Goal: Task Accomplishment & Management: Use online tool/utility

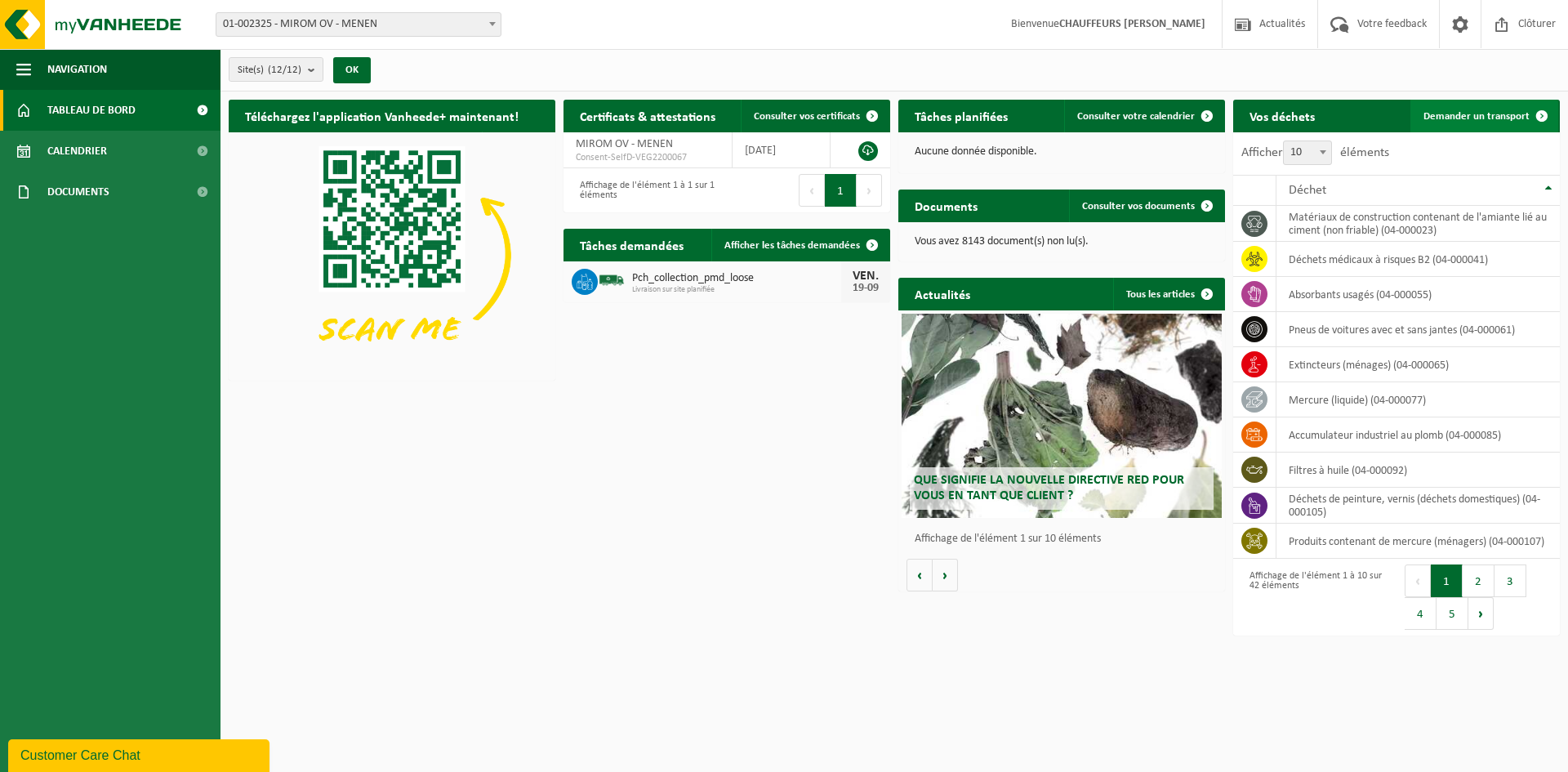
click at [1478, 111] on span "Demander un transport" at bounding box center [1476, 116] width 106 height 11
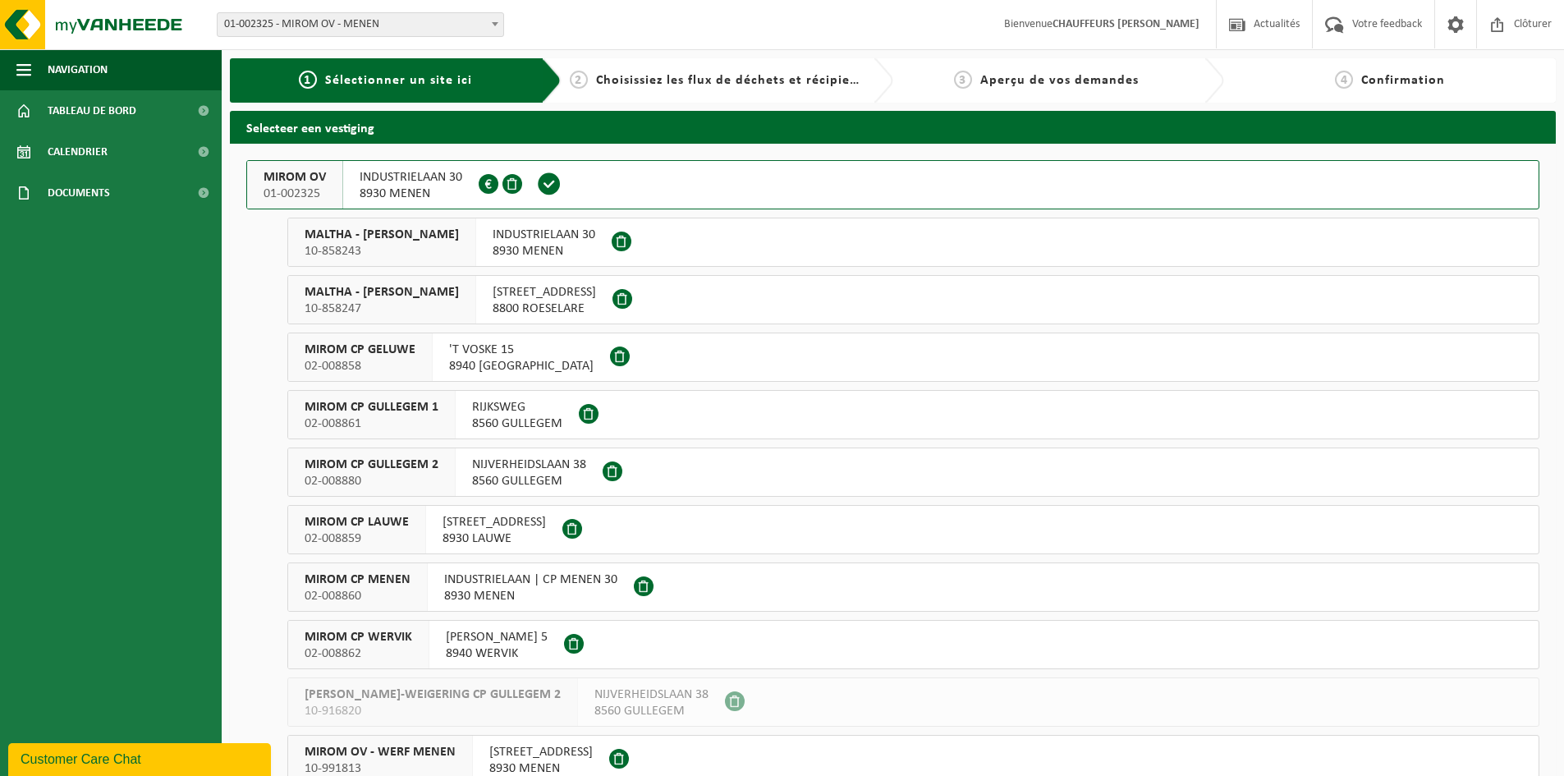
click at [307, 169] on span "MIROM OV" at bounding box center [295, 177] width 62 height 16
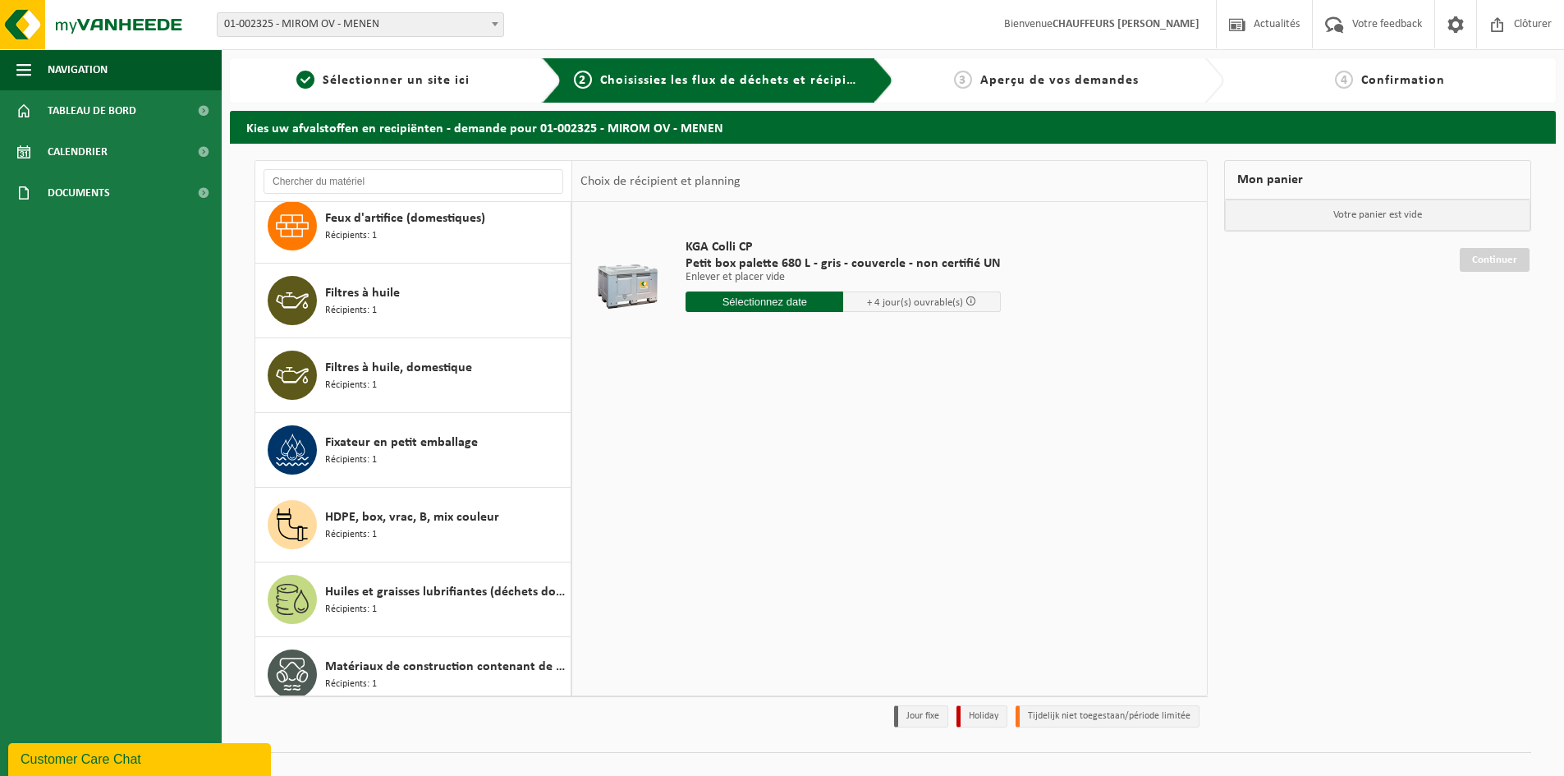
scroll to position [1149, 0]
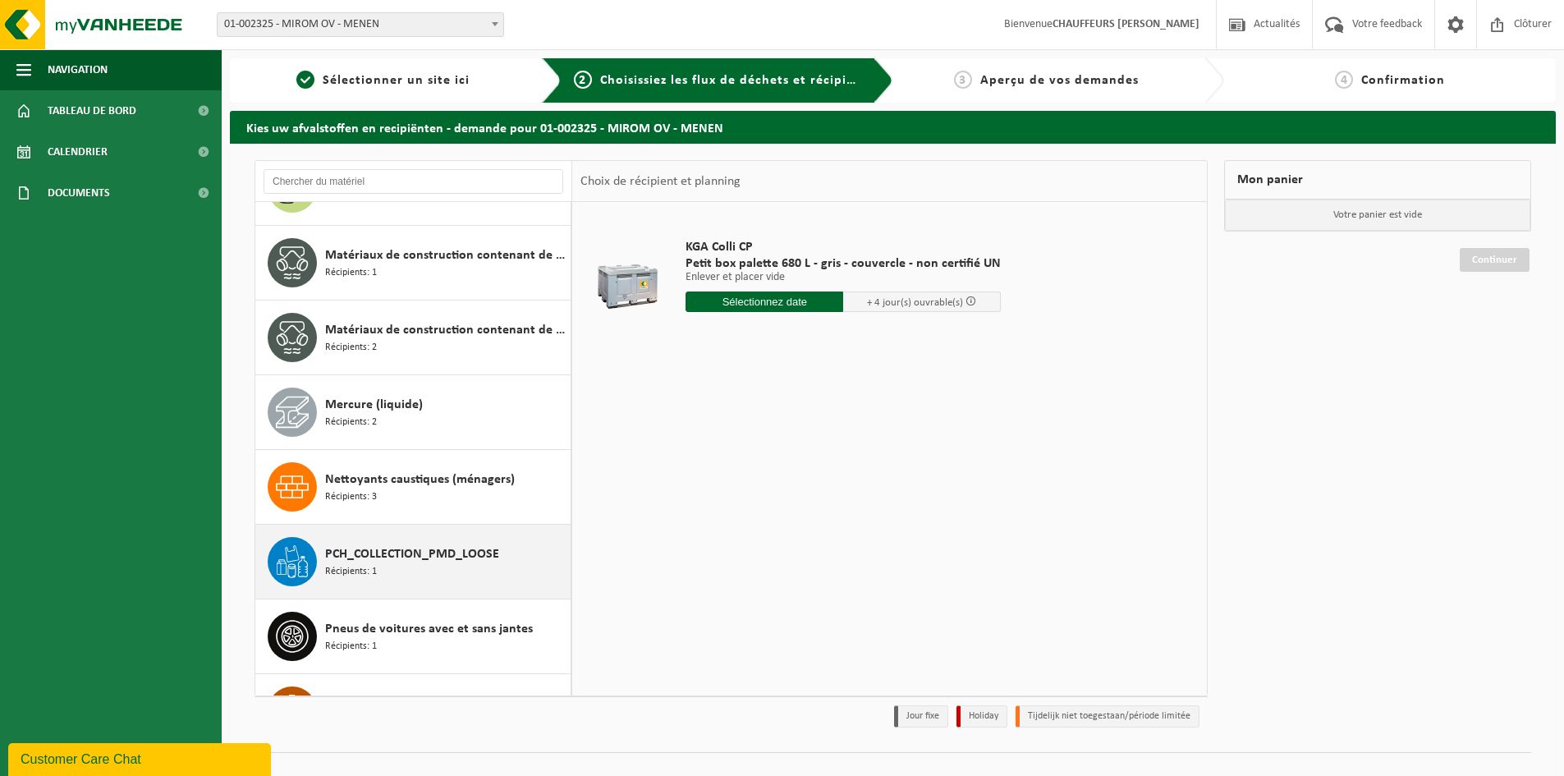
click at [424, 553] on span "PCH_COLLECTION_PMD_LOOSE" at bounding box center [412, 554] width 174 height 20
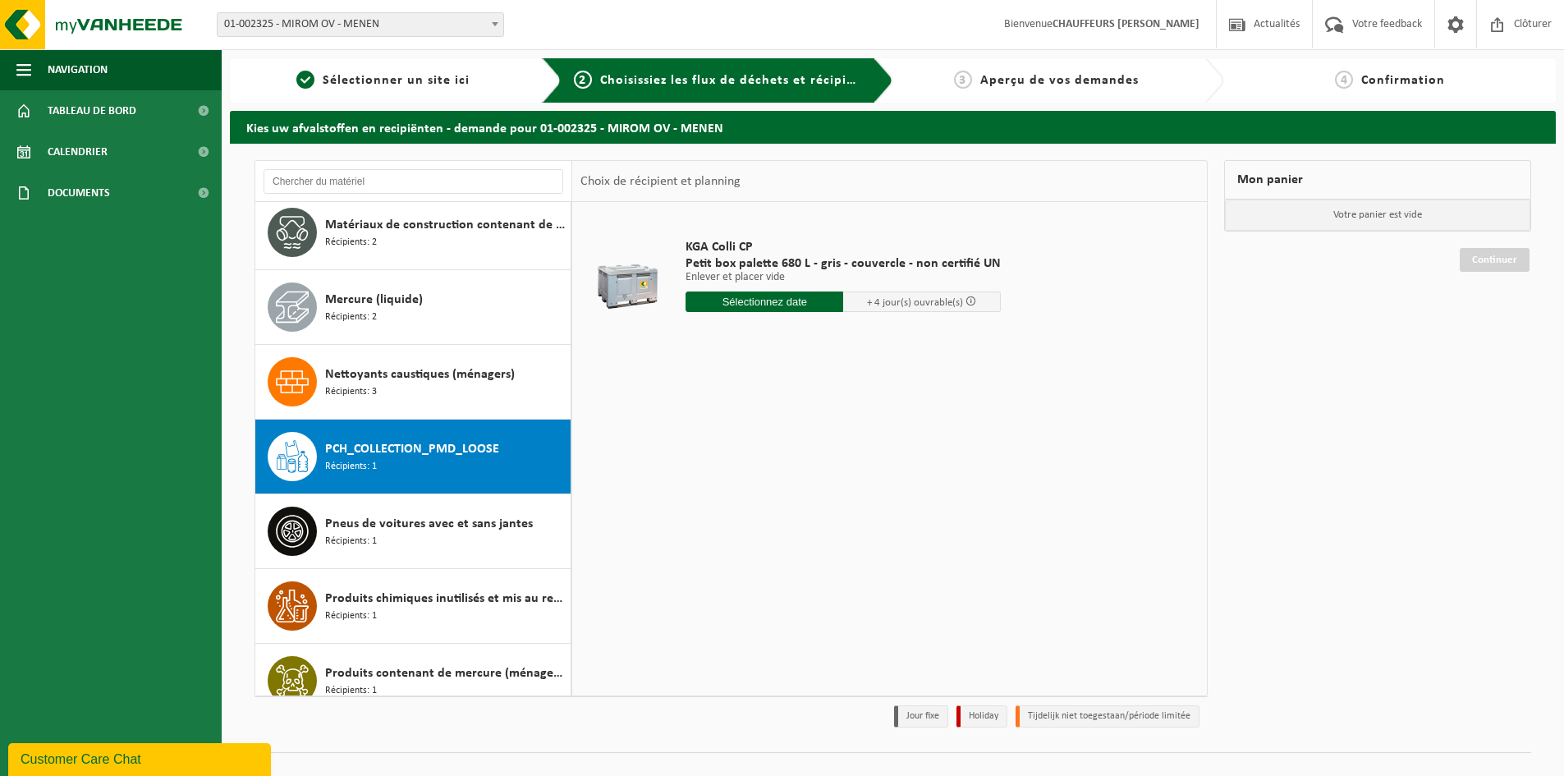
scroll to position [1718, 0]
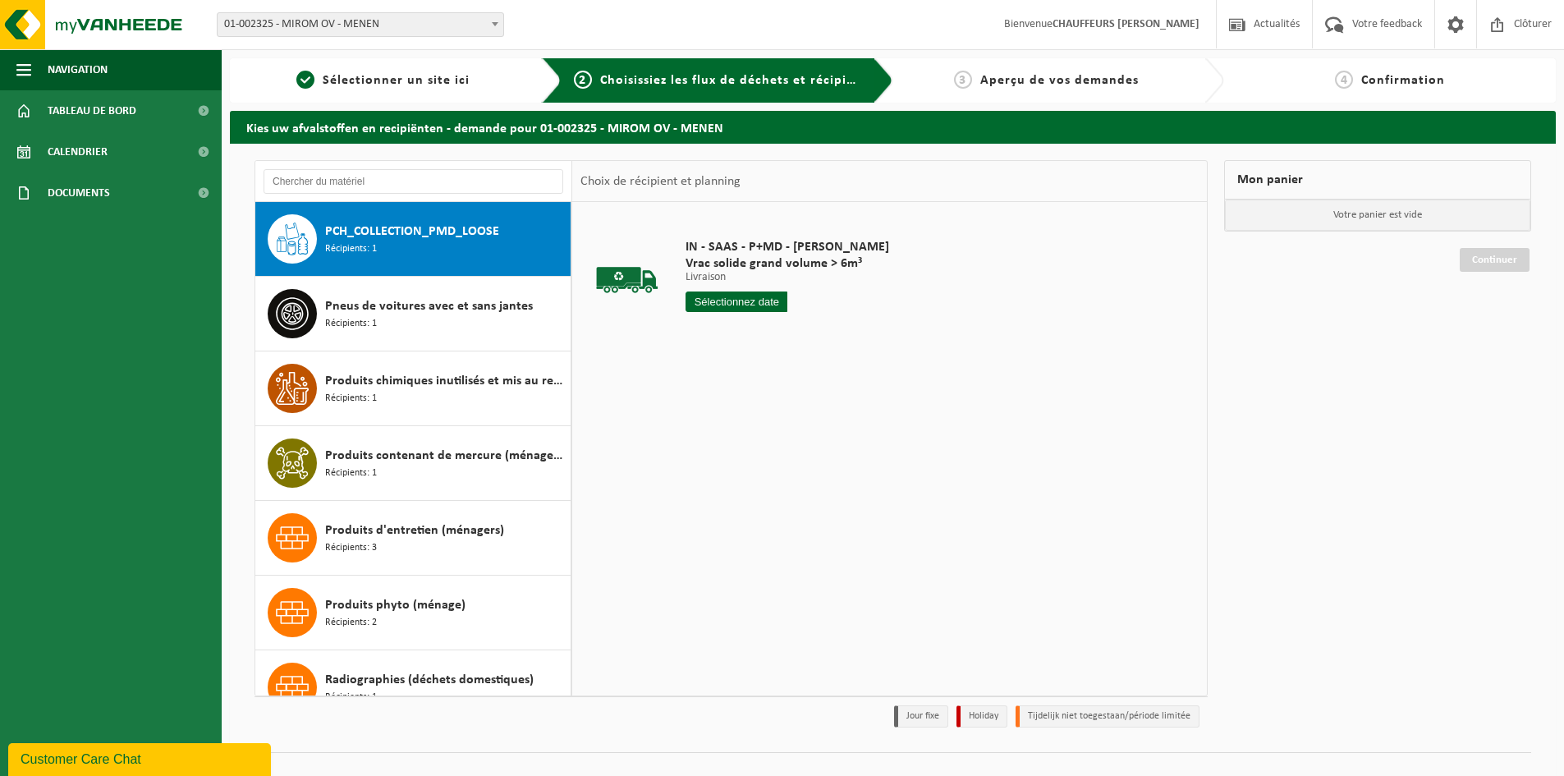
click at [734, 306] on input "text" at bounding box center [737, 301] width 102 height 21
click at [708, 475] on div "22" at bounding box center [700, 474] width 29 height 26
type input "à partir de [DATE]"
click at [769, 325] on input "2" at bounding box center [737, 331] width 102 height 21
click at [772, 324] on input "2" at bounding box center [737, 331] width 102 height 21
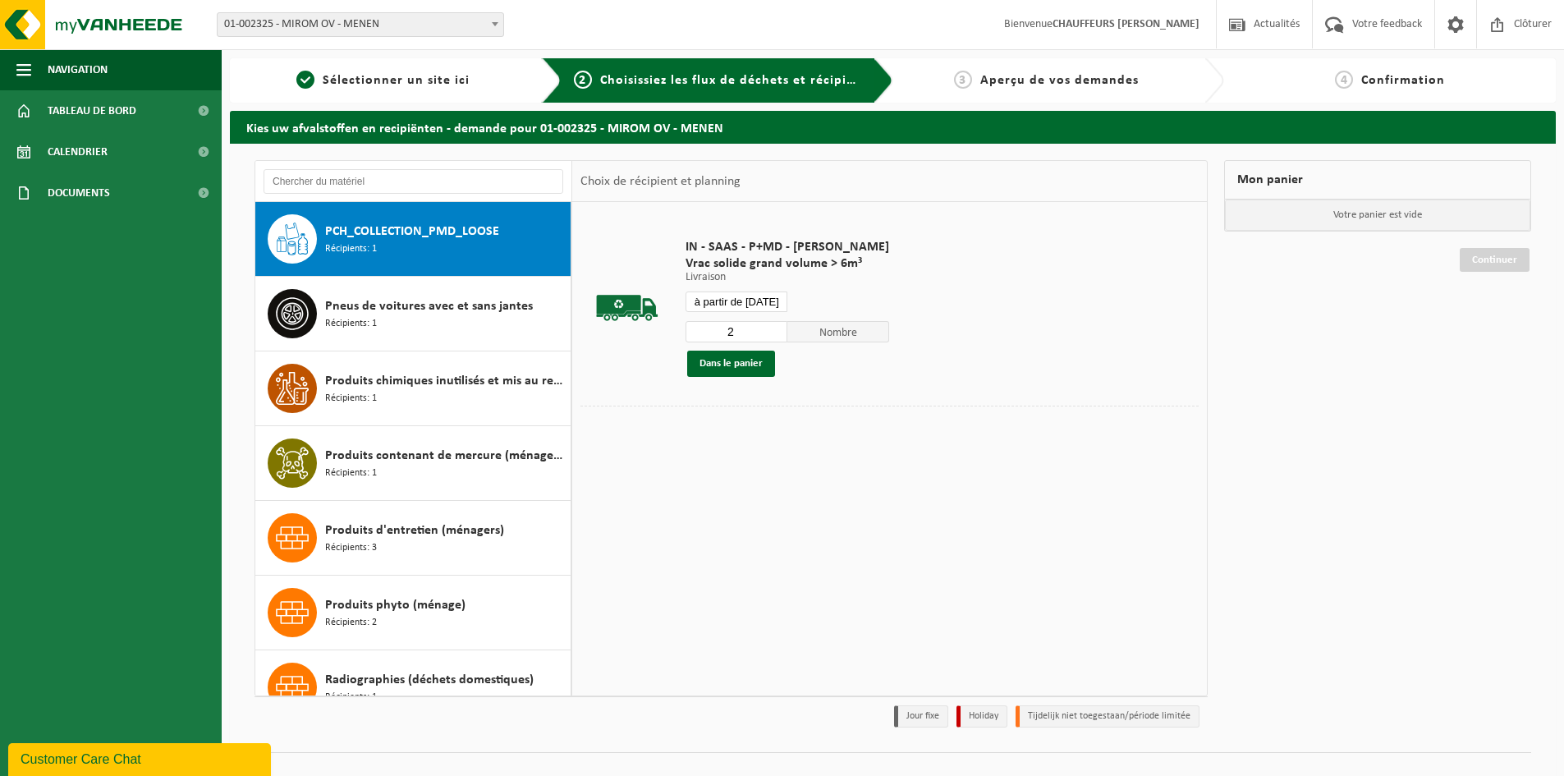
click at [773, 324] on input "2" at bounding box center [737, 331] width 102 height 21
click at [773, 328] on input "3" at bounding box center [737, 331] width 102 height 21
click at [773, 328] on input "4" at bounding box center [737, 331] width 102 height 21
type input "5"
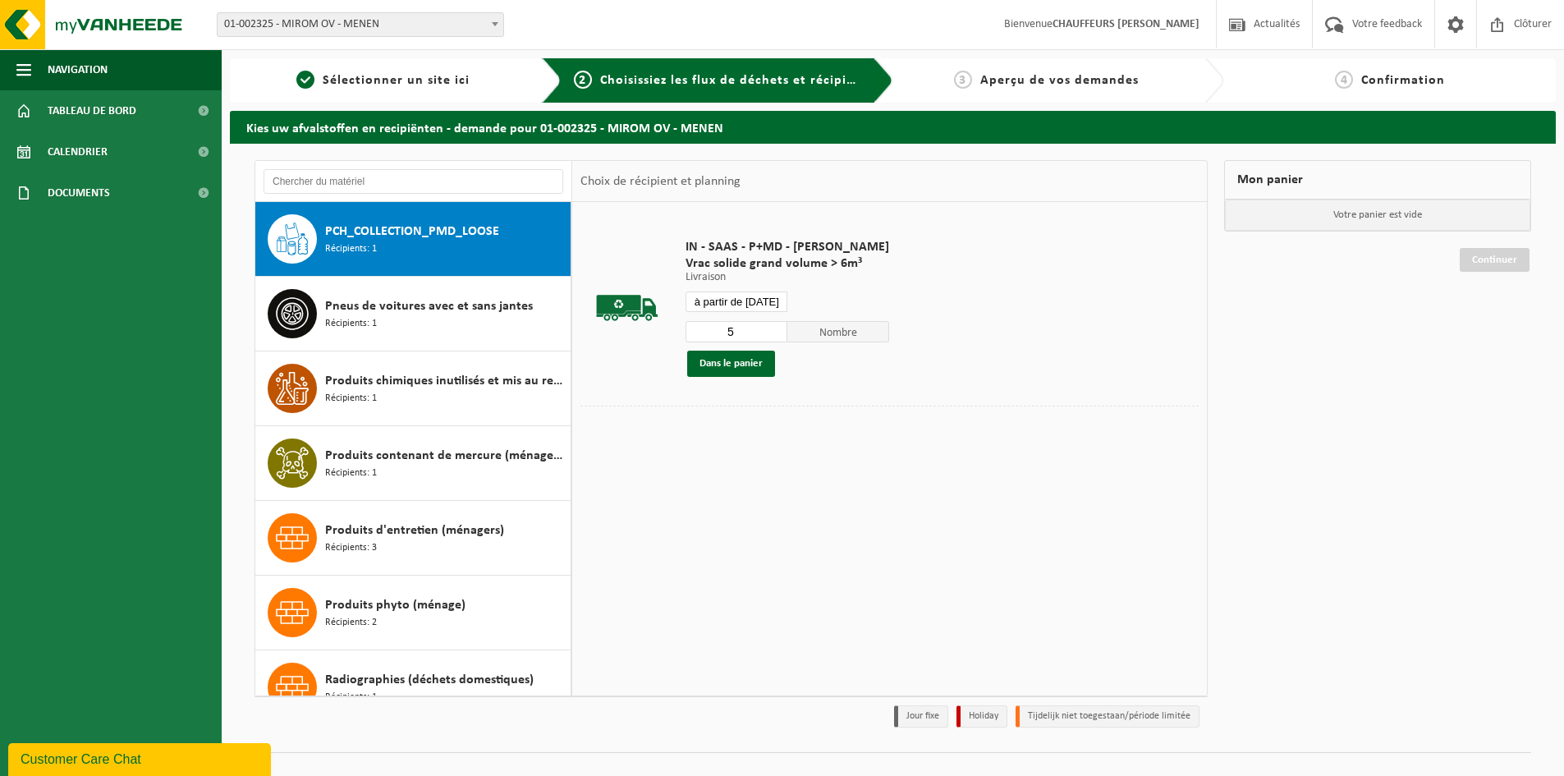
click at [773, 326] on input "5" at bounding box center [737, 331] width 102 height 21
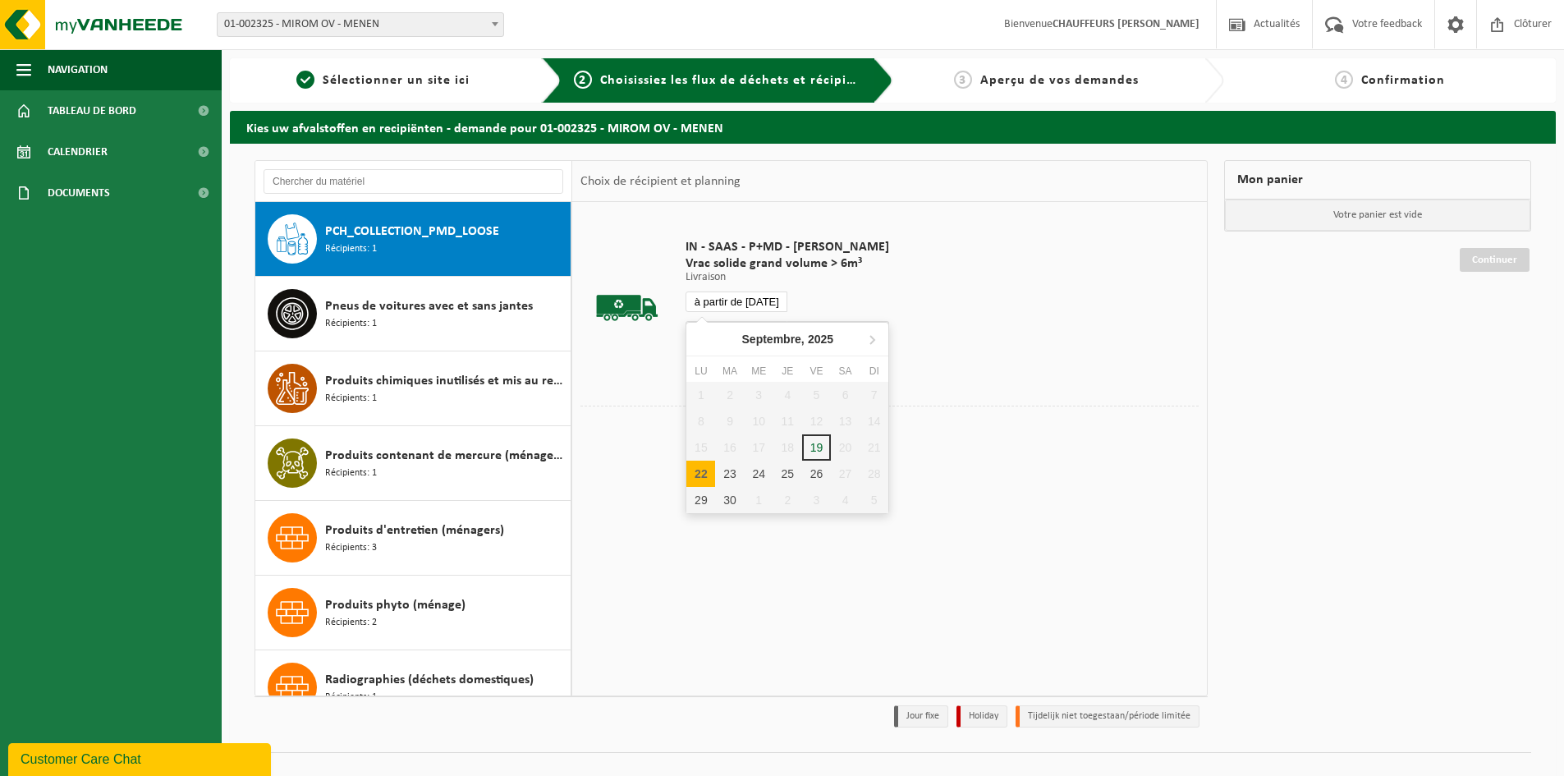
click at [763, 300] on input "à partir de [DATE]" at bounding box center [737, 301] width 102 height 21
click at [699, 468] on div "22" at bounding box center [700, 474] width 29 height 26
click at [705, 466] on div "22" at bounding box center [700, 474] width 29 height 26
type input "à partir de [DATE]"
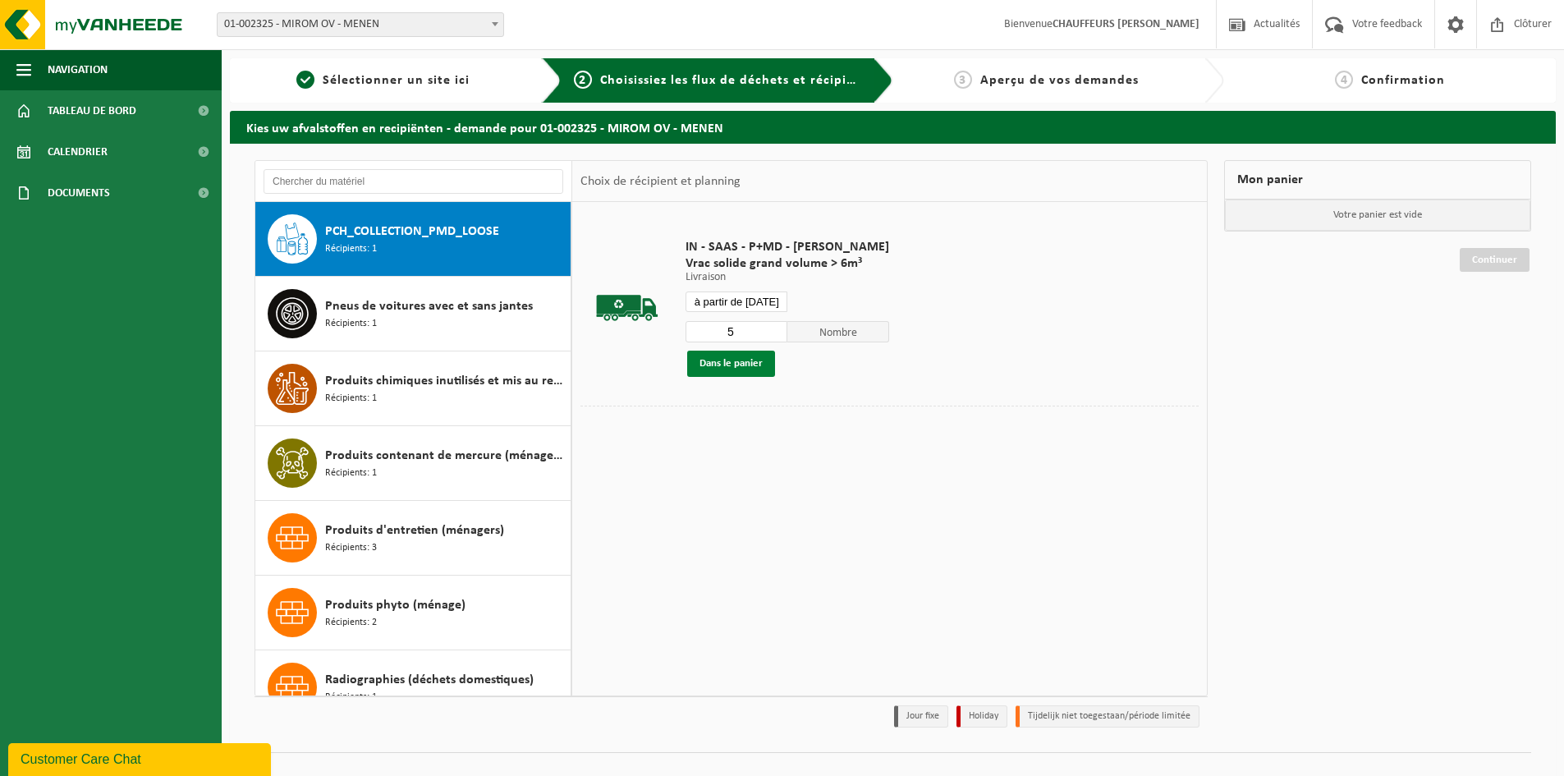
click at [737, 367] on button "Dans le panier" at bounding box center [731, 364] width 88 height 26
click at [741, 362] on button "Dans le panier" at bounding box center [731, 364] width 88 height 26
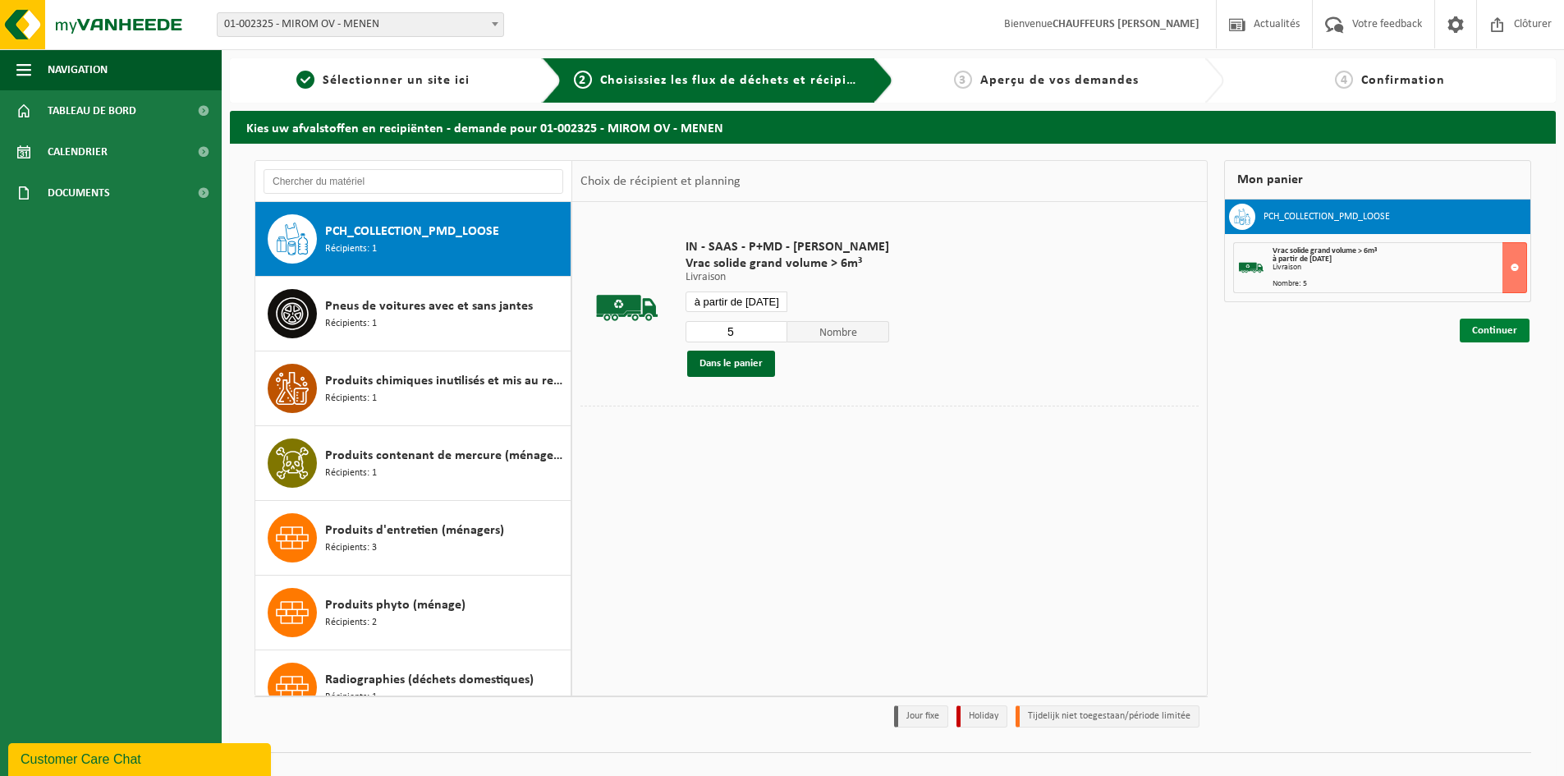
click at [1484, 322] on link "Continuer" at bounding box center [1495, 331] width 70 height 24
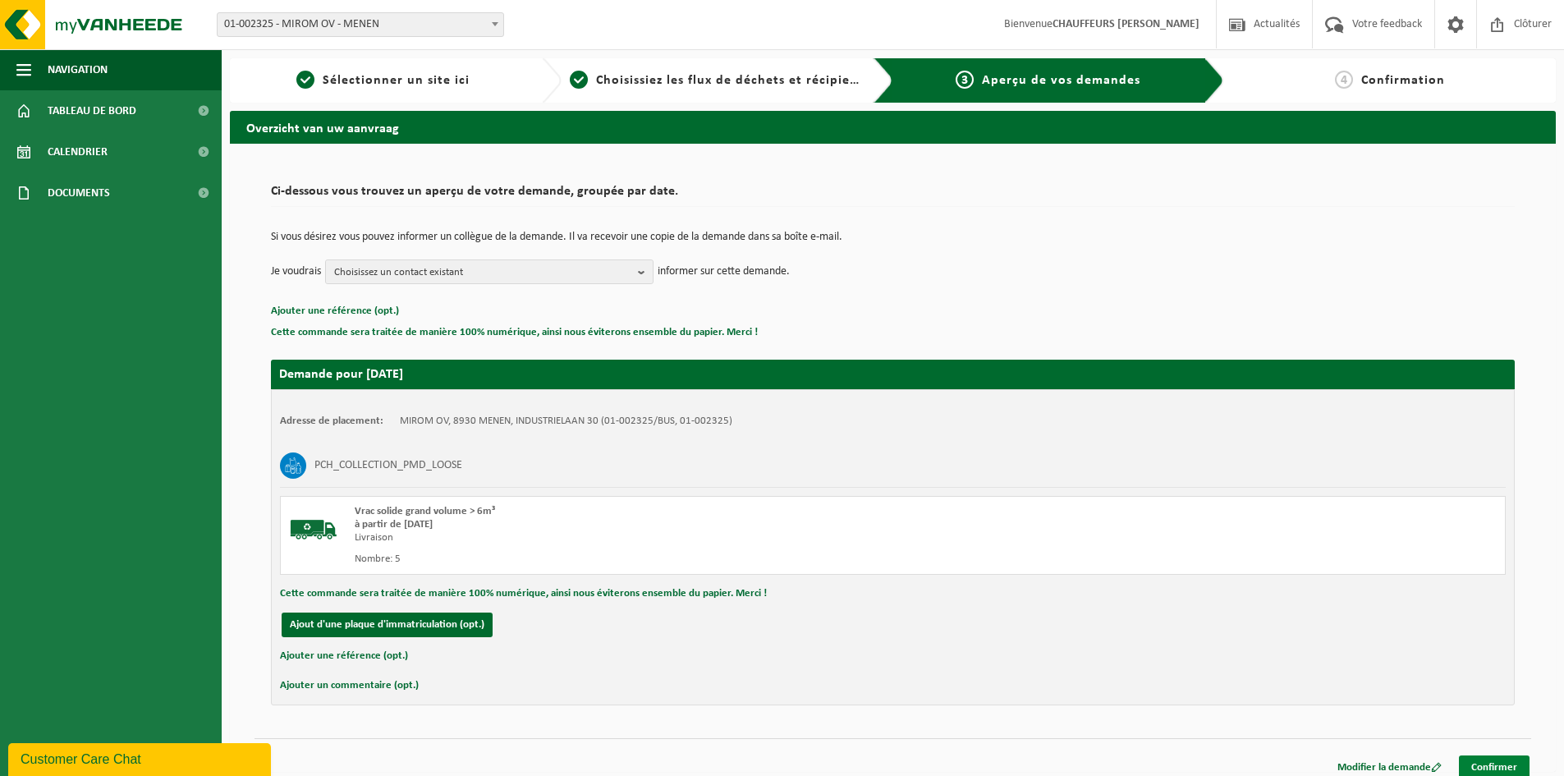
click at [1489, 764] on link "Confirmer" at bounding box center [1494, 767] width 71 height 24
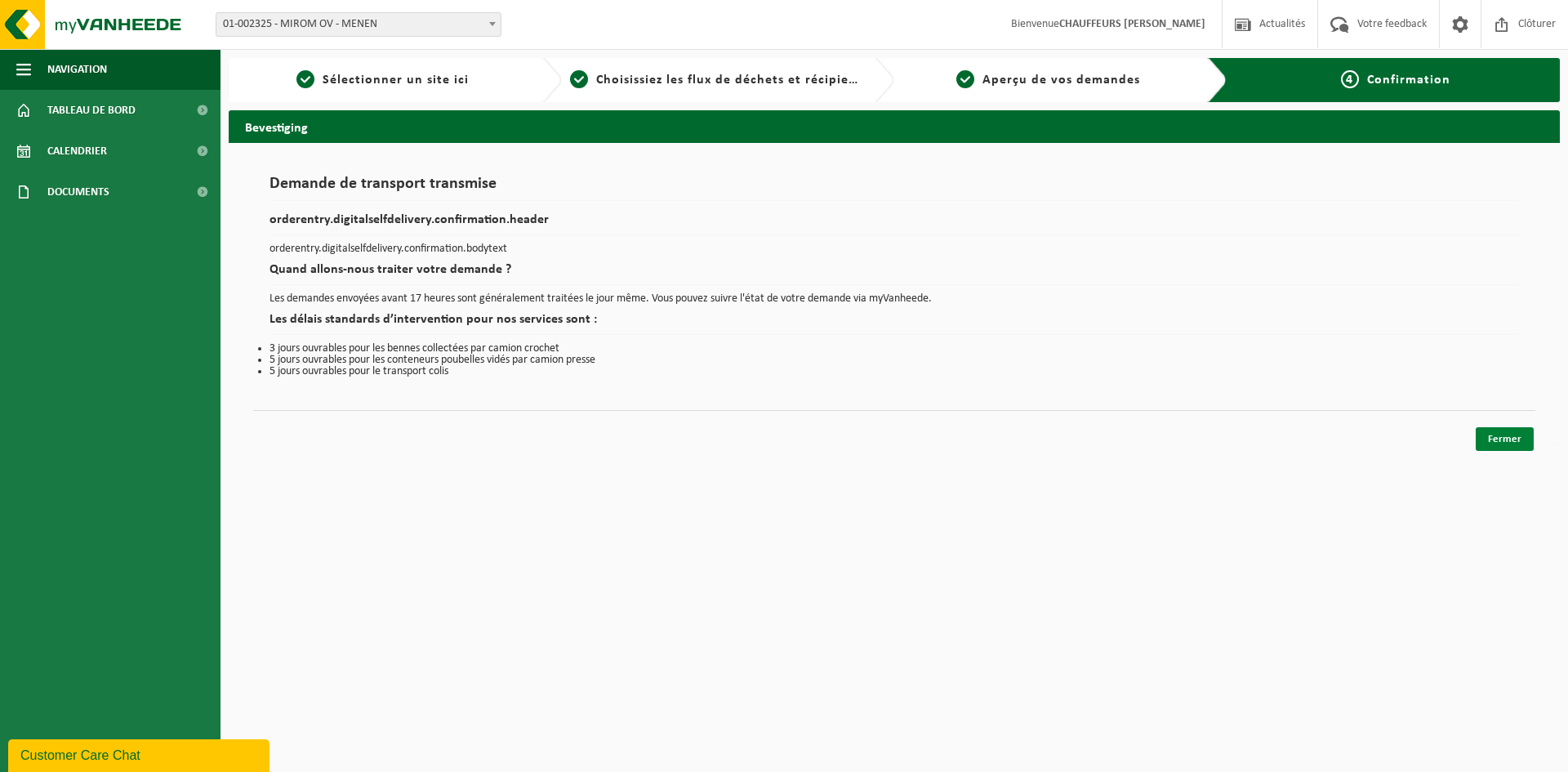
click at [1517, 433] on link "Fermer" at bounding box center [1504, 439] width 58 height 24
